Goal: Navigation & Orientation: Understand site structure

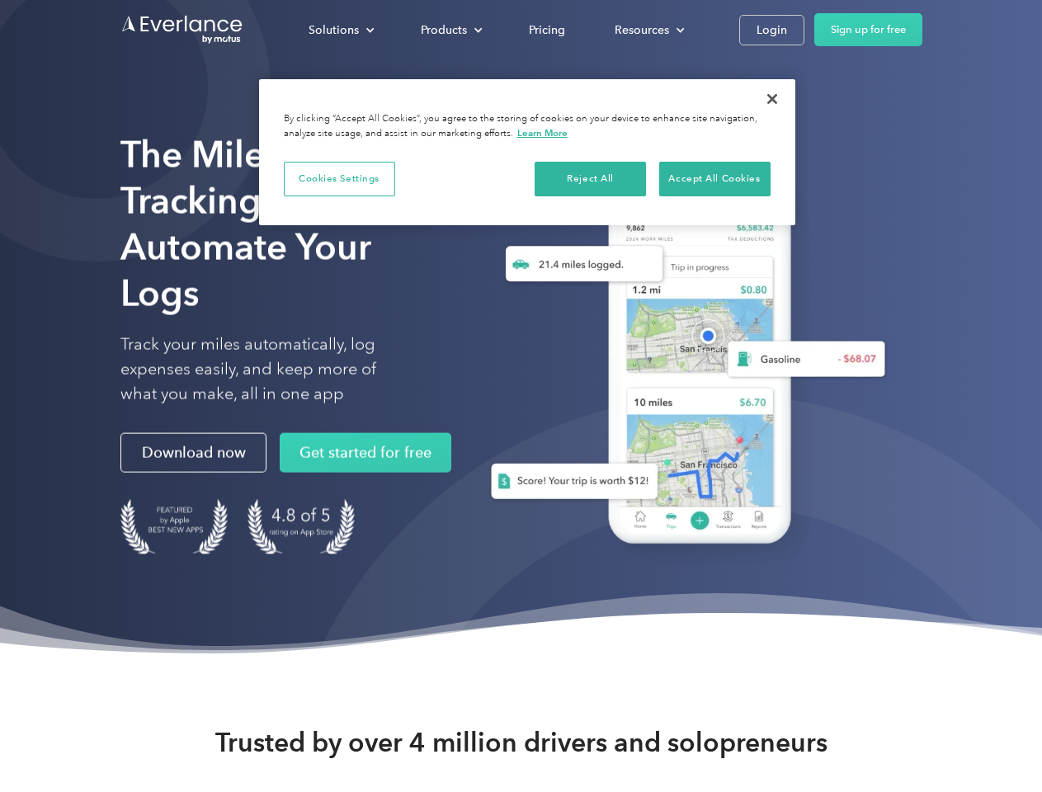
click at [341, 30] on div "Solutions" at bounding box center [334, 30] width 50 height 21
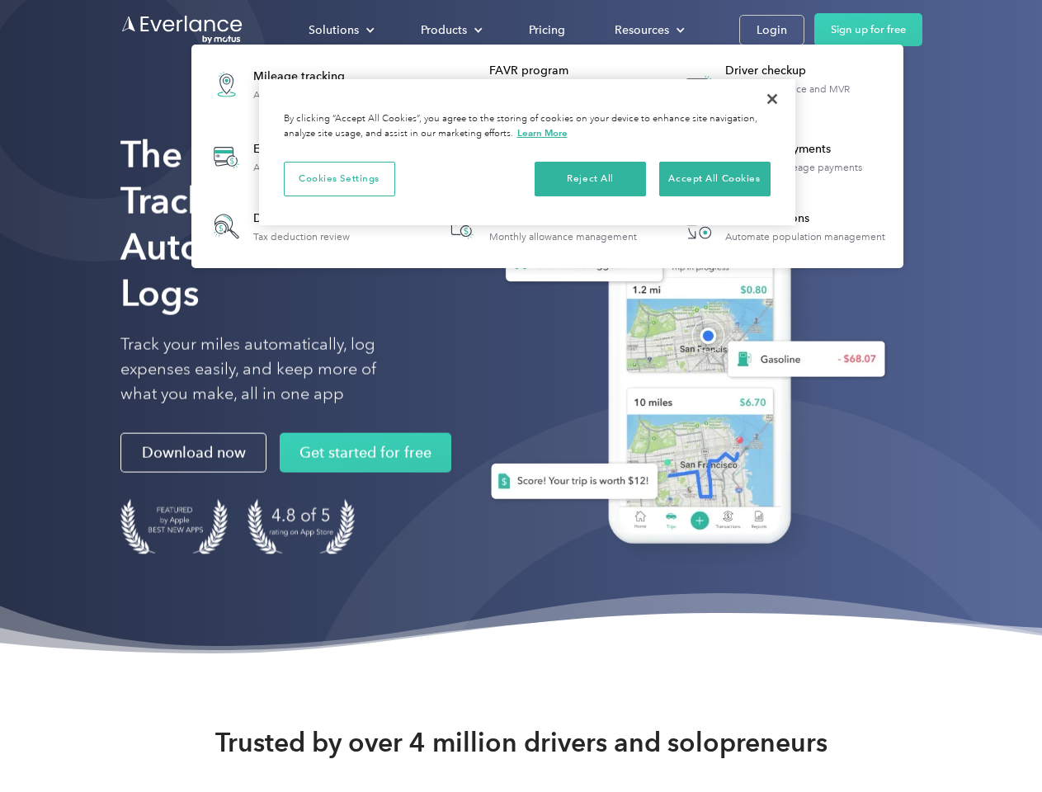
click at [450, 30] on div "Products" at bounding box center [444, 30] width 46 height 21
click at [648, 30] on div "Resources" at bounding box center [642, 30] width 54 height 21
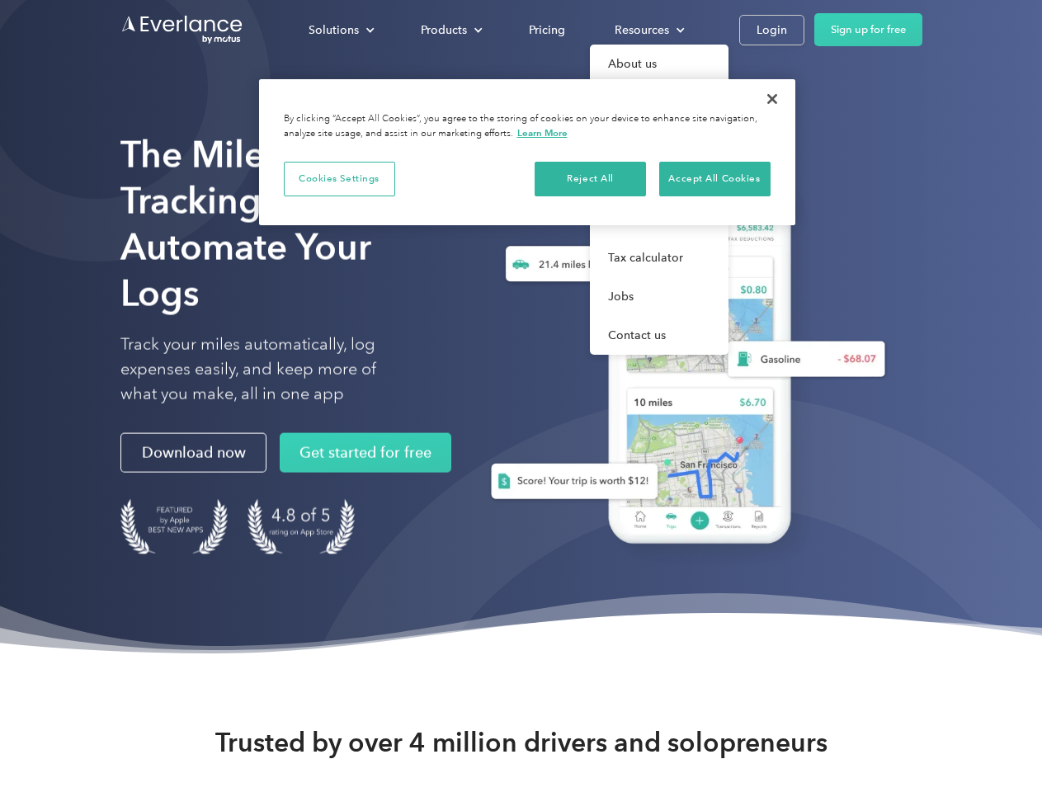
click at [339, 178] on button "Cookies Settings" at bounding box center [339, 179] width 111 height 35
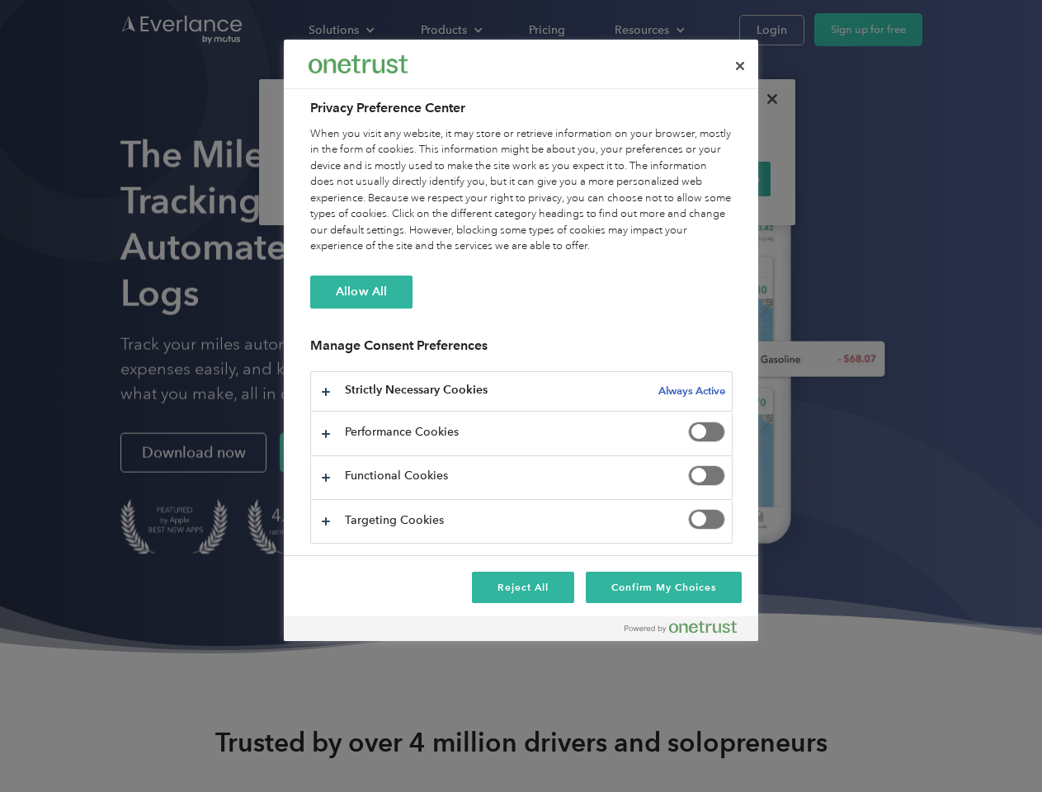
click at [591, 178] on div "When you visit any website, it may store or retrieve information on your browse…" at bounding box center [521, 190] width 422 height 129
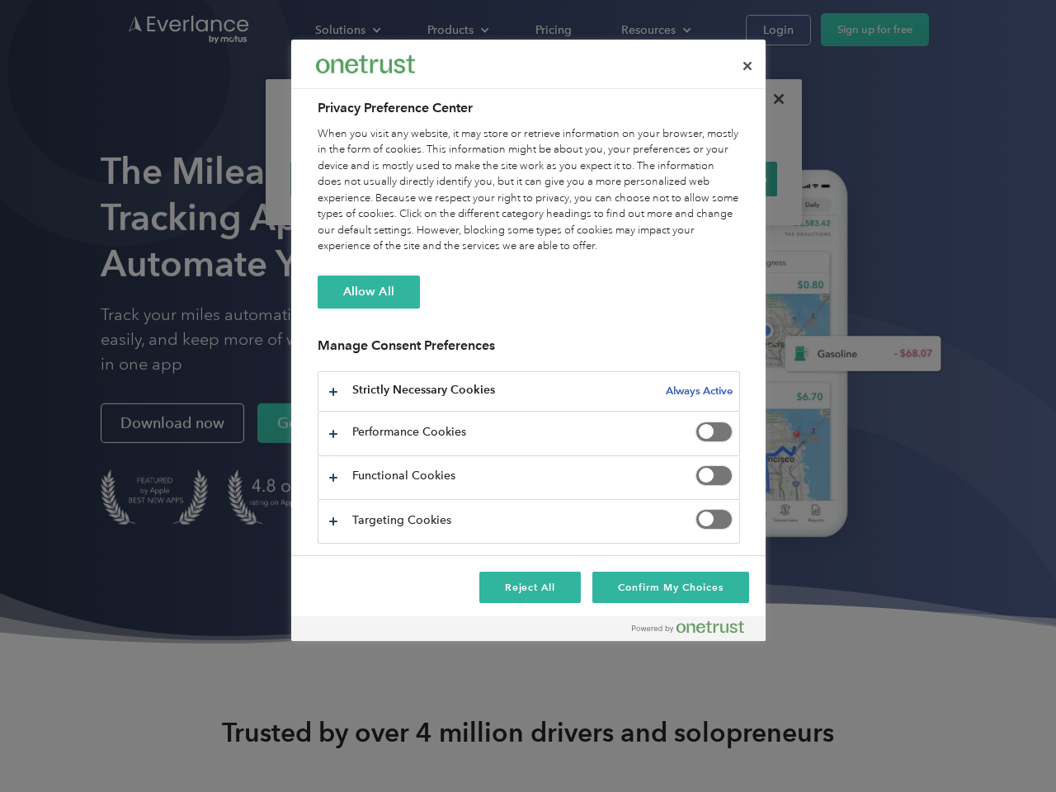
click at [714, 178] on div "When you visit any website, it may store or retrieve information on your browse…" at bounding box center [529, 190] width 422 height 129
click at [772, 99] on div at bounding box center [528, 396] width 1056 height 792
